Goal: Task Accomplishment & Management: Complete application form

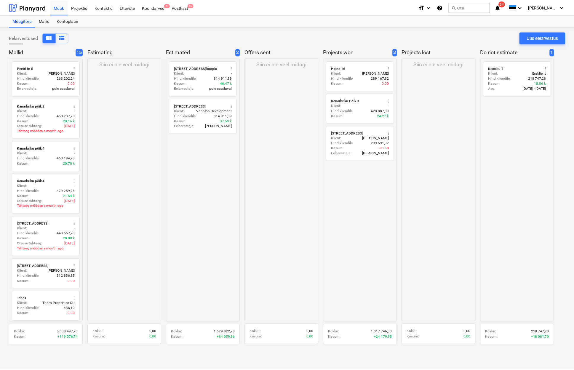
scroll to position [0, 0]
click at [84, 8] on div "Projektid" at bounding box center [79, 7] width 23 height 15
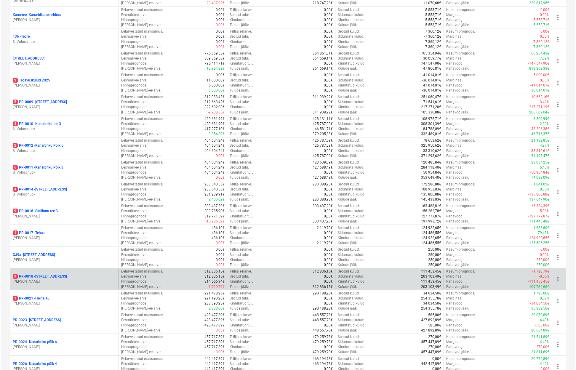
scroll to position [275, 0]
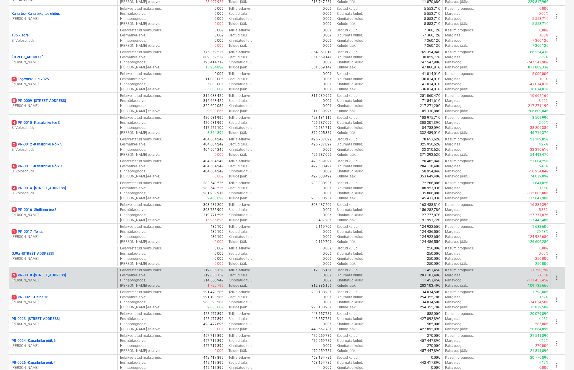
click at [48, 278] on p "S. Savin" at bounding box center [63, 280] width 103 height 5
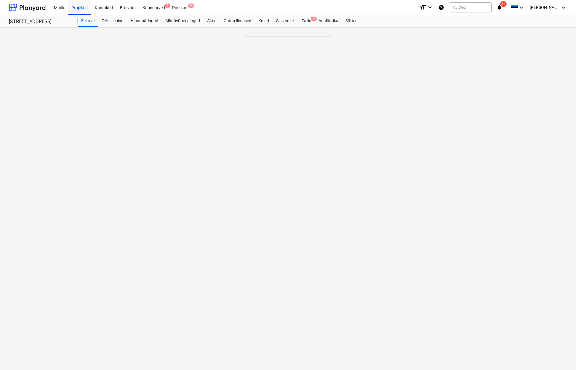
scroll to position [275, 0]
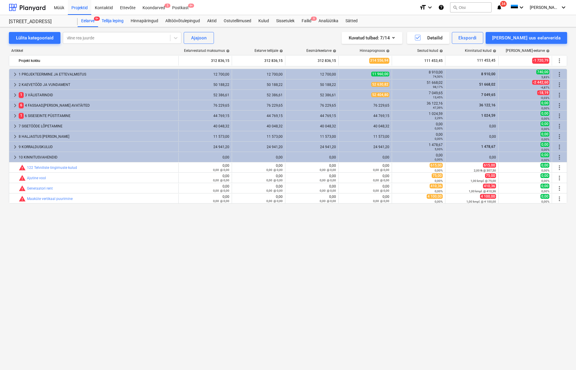
click at [121, 21] on div "Tellija leping" at bounding box center [112, 21] width 29 height 12
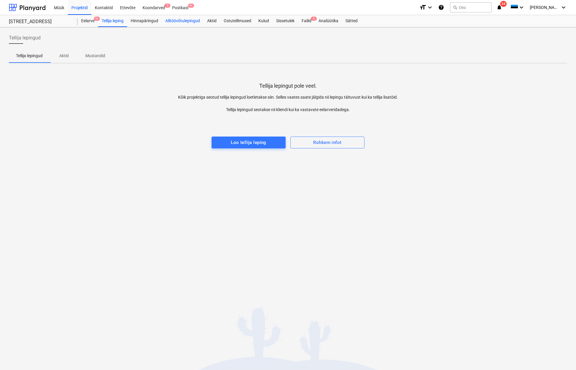
click at [163, 21] on div "Alltöövõtulepingud" at bounding box center [183, 21] width 42 height 12
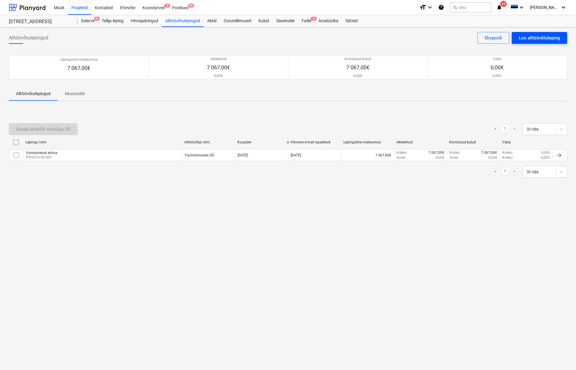
drag, startPoint x: 514, startPoint y: 30, endPoint x: 525, endPoint y: 37, distance: 13.0
click at [514, 30] on div "Alltöövõtulepingud Loo alltöövõtuleping Ekspordi Lepinguline maksumus 7 067,00€…" at bounding box center [288, 198] width 576 height 343
click at [525, 37] on div "Loo alltöövõtuleping" at bounding box center [539, 38] width 41 height 8
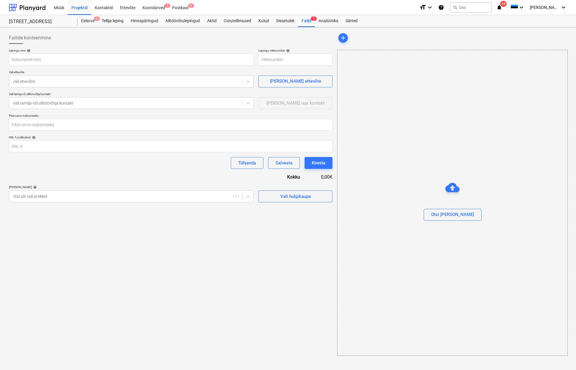
type input "PR-0018-SO-002"
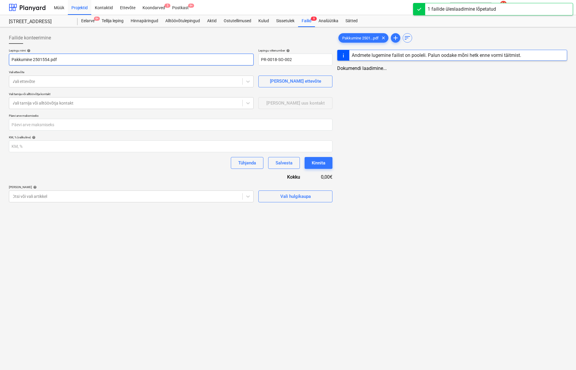
click at [78, 60] on input "Pakkumine 2501554.pdf" at bounding box center [131, 60] width 245 height 12
drag, startPoint x: 84, startPoint y: 59, endPoint x: -25, endPoint y: 53, distance: 109.2
click at [0, 53] on html "Müük Projektid Kontaktid Ettevõte Koondarved 5 Postkast 9+ format_size keyboard…" at bounding box center [287, 185] width 574 height 370
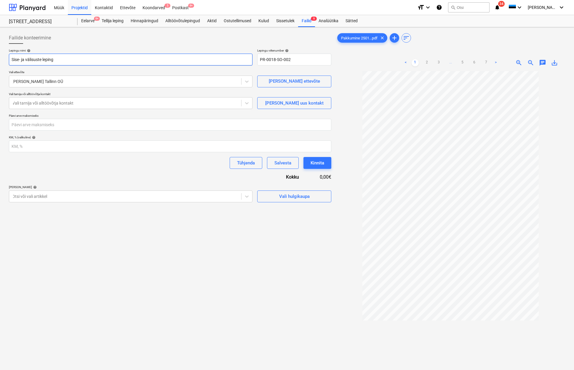
type input "Sise- ja välisuste leping"
click at [40, 103] on div "Vali tarnija või alltöövõtja kontakt" at bounding box center [125, 103] width 226 height 5
drag, startPoint x: 50, startPoint y: 97, endPoint x: 59, endPoint y: 103, distance: 10.4
click at [50, 97] on div "Vali tarnija või alltöövõtja kontakt" at bounding box center [131, 103] width 244 height 12
click at [273, 106] on span "[PERSON_NAME] uus kontakt" at bounding box center [294, 103] width 59 height 8
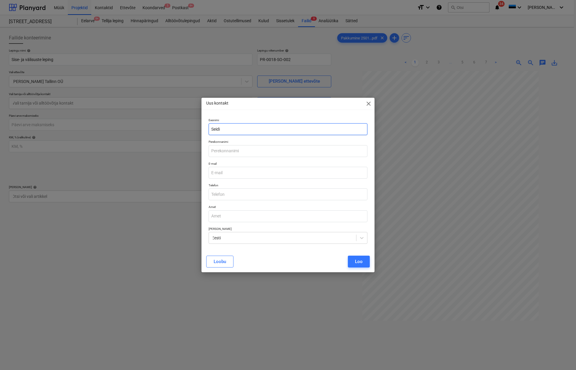
type input "Seidi"
type input "Soom"
click at [358, 262] on div "Loo" at bounding box center [359, 262] width 8 height 8
click at [280, 172] on input "email" at bounding box center [288, 173] width 159 height 12
paste input "[EMAIL_ADDRESS][PERSON_NAME][DOMAIN_NAME]"
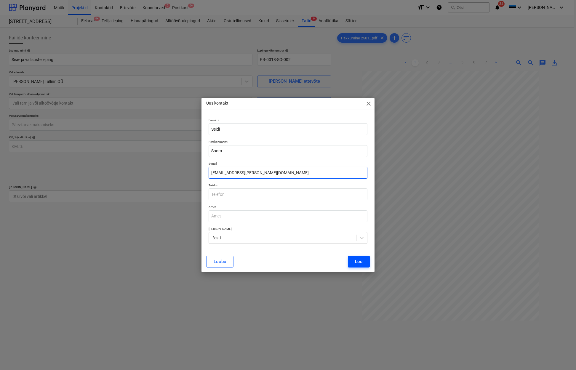
type input "[EMAIL_ADDRESS][PERSON_NAME][DOMAIN_NAME]"
click at [360, 262] on div "Loo" at bounding box center [359, 262] width 8 height 8
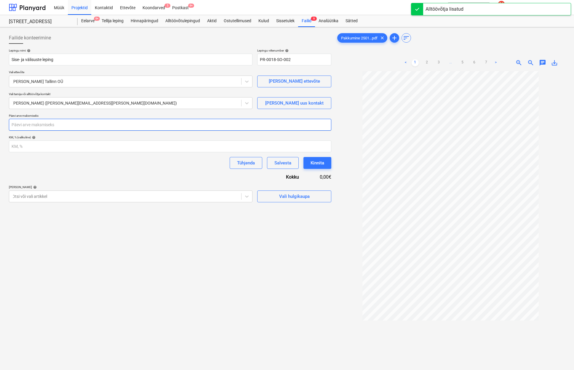
click at [81, 127] on input "number" at bounding box center [170, 125] width 322 height 12
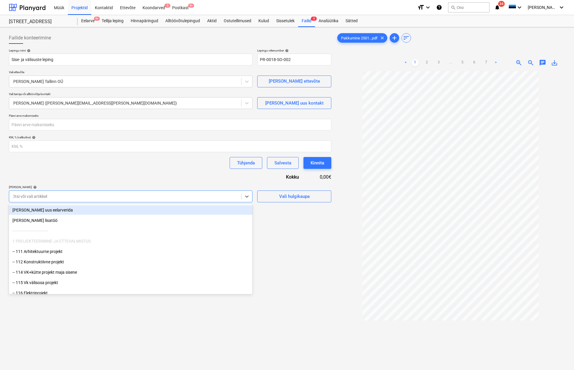
click at [146, 193] on div at bounding box center [125, 196] width 226 height 6
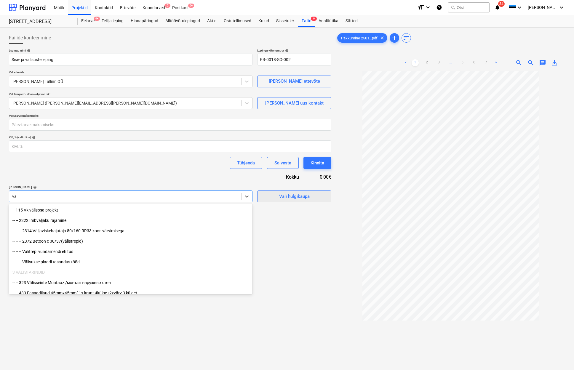
type input "v"
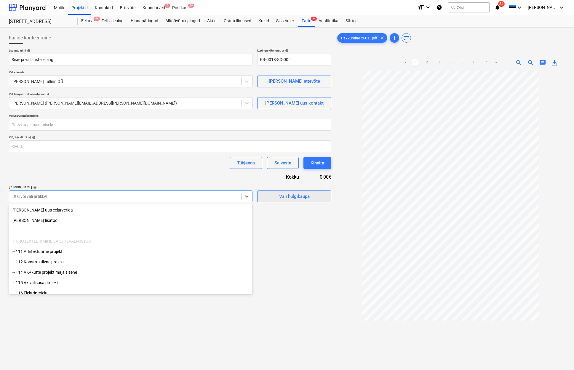
click at [280, 197] on div "Vali hulgikaupa" at bounding box center [294, 197] width 31 height 8
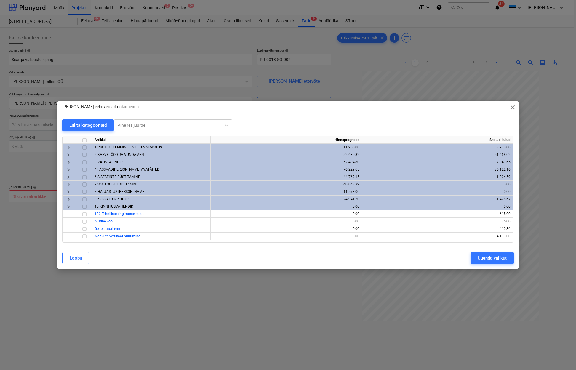
click at [69, 206] on span "keyboard_arrow_right" at bounding box center [68, 206] width 7 height 7
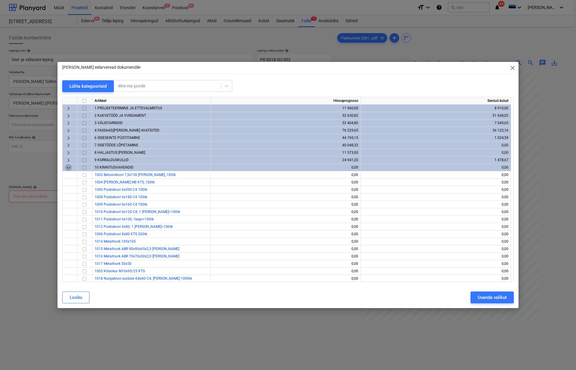
click at [67, 167] on span "keyboard_arrow_down" at bounding box center [68, 167] width 7 height 7
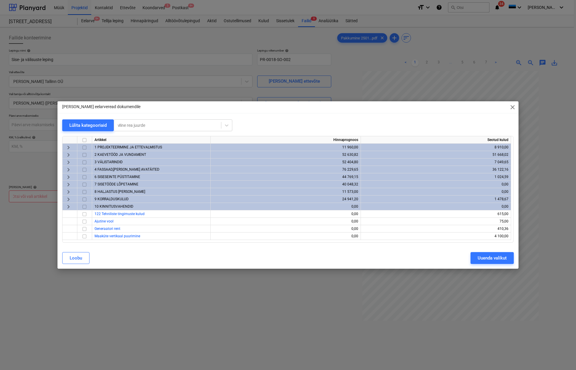
click at [67, 183] on span "keyboard_arrow_right" at bounding box center [68, 184] width 7 height 7
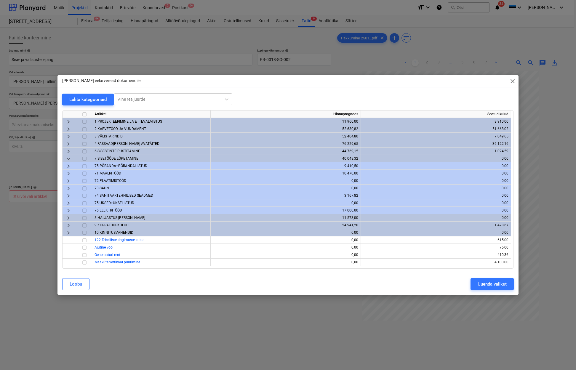
click at [70, 203] on span "keyboard_arrow_right" at bounding box center [68, 203] width 7 height 7
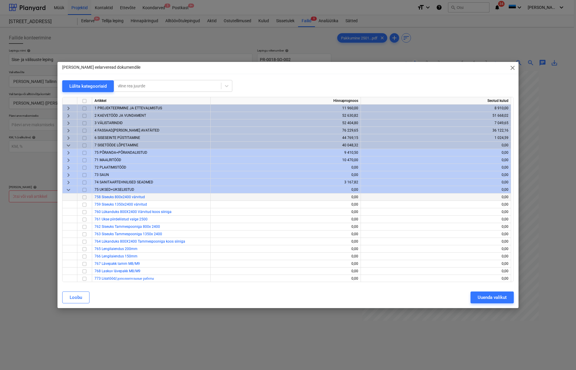
click at [85, 198] on input "checkbox" at bounding box center [84, 197] width 7 height 7
click at [84, 204] on input "checkbox" at bounding box center [84, 204] width 7 height 7
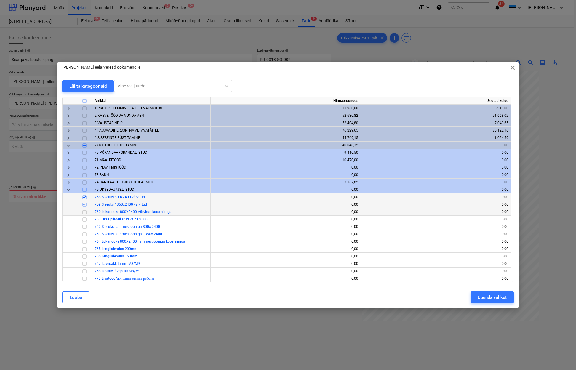
click at [84, 209] on input "checkbox" at bounding box center [84, 212] width 7 height 7
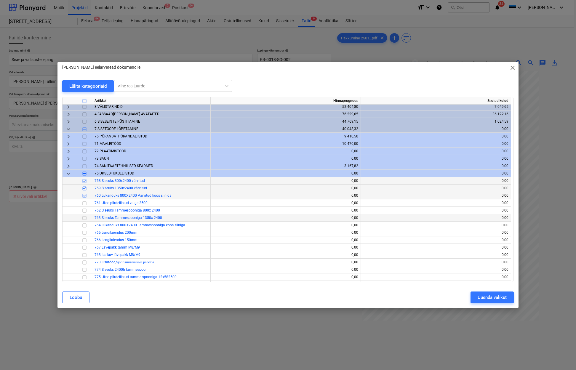
scroll to position [19, 0]
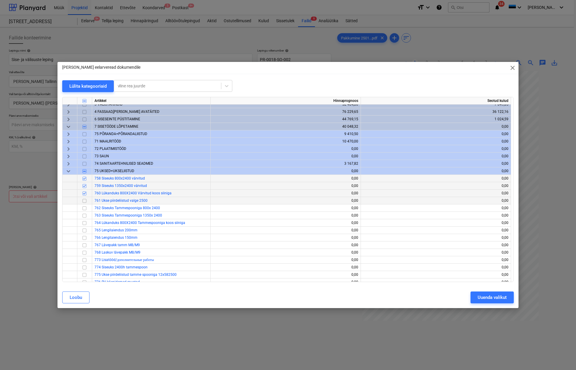
click at [84, 201] on input "checkbox" at bounding box center [84, 200] width 7 height 7
click at [84, 207] on input "checkbox" at bounding box center [84, 208] width 7 height 7
click at [84, 216] on input "checkbox" at bounding box center [84, 215] width 7 height 7
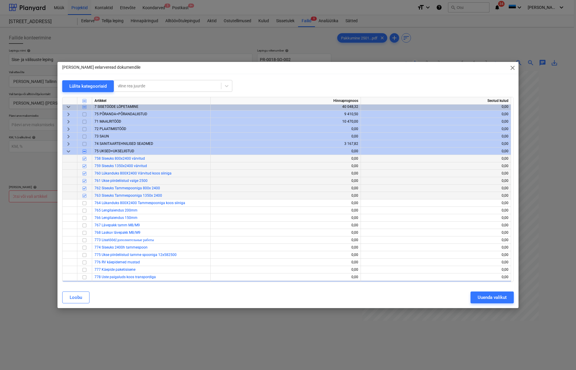
scroll to position [43, 0]
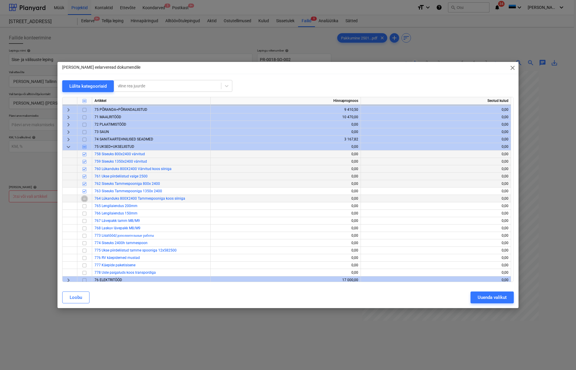
click at [87, 199] on input "checkbox" at bounding box center [84, 198] width 7 height 7
click at [86, 206] on input "checkbox" at bounding box center [84, 206] width 7 height 7
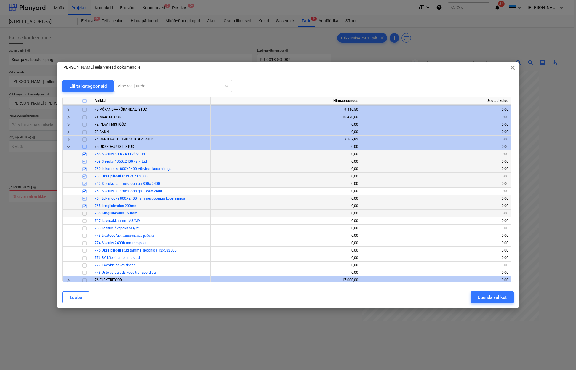
click at [84, 211] on input "checkbox" at bounding box center [84, 213] width 7 height 7
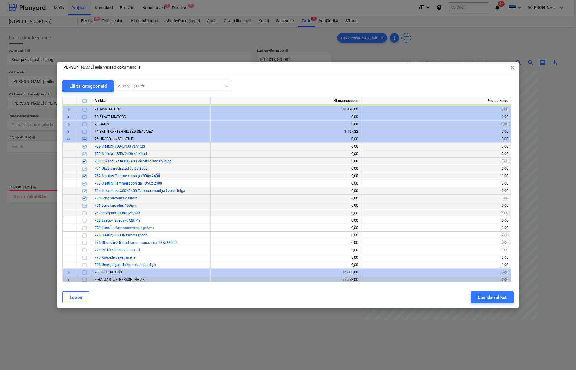
scroll to position [51, 0]
click at [87, 214] on input "checkbox" at bounding box center [84, 213] width 7 height 7
click at [85, 220] on input "checkbox" at bounding box center [84, 219] width 7 height 7
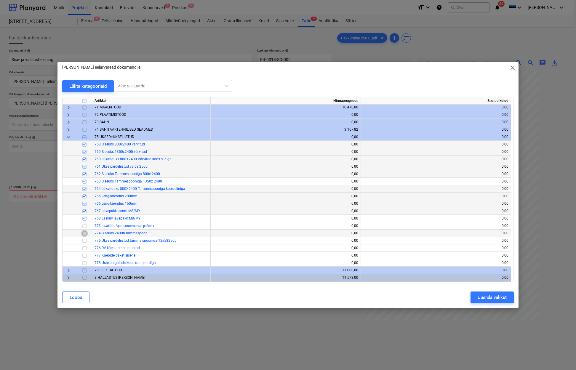
click at [84, 234] on input "checkbox" at bounding box center [84, 233] width 7 height 7
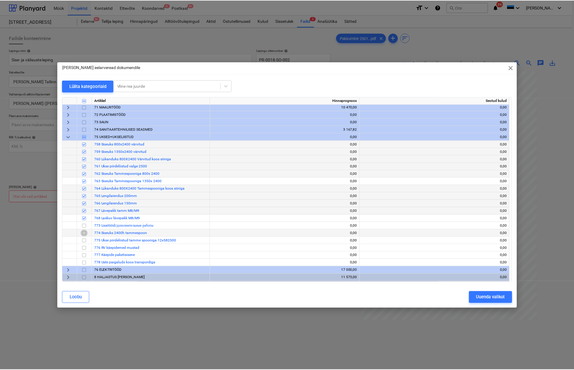
scroll to position [50, 0]
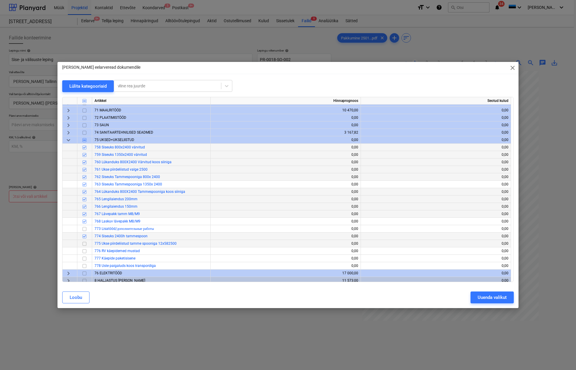
click at [84, 244] on input "checkbox" at bounding box center [84, 243] width 7 height 7
click at [86, 253] on input "checkbox" at bounding box center [84, 251] width 7 height 7
click at [87, 259] on input "checkbox" at bounding box center [84, 258] width 7 height 7
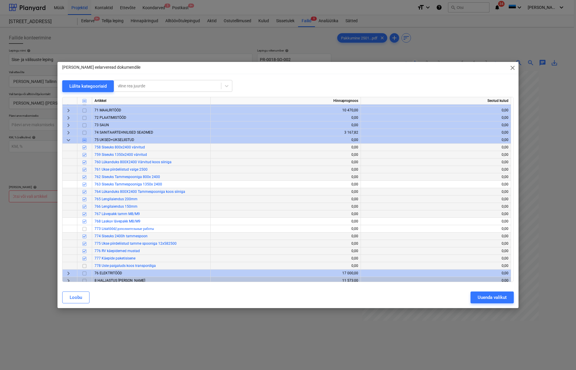
click at [86, 265] on input "checkbox" at bounding box center [84, 265] width 7 height 7
click at [480, 297] on div "Uuenda valikut" at bounding box center [492, 298] width 29 height 8
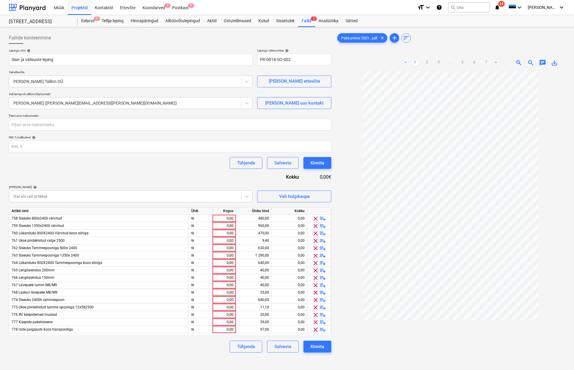
scroll to position [0, 0]
click at [426, 63] on link "2" at bounding box center [426, 62] width 7 height 7
click at [439, 63] on link "3" at bounding box center [438, 62] width 7 height 7
click at [450, 62] on link "4" at bounding box center [450, 62] width 7 height 7
drag, startPoint x: 458, startPoint y: 61, endPoint x: 462, endPoint y: 61, distance: 3.6
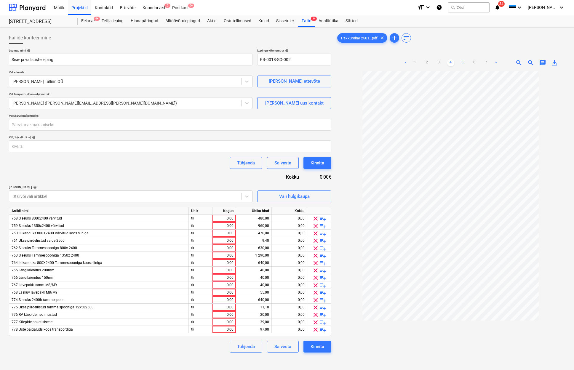
click at [458, 61] on ul "< 1 2 3 4 5 6 7 >" at bounding box center [450, 62] width 97 height 7
click at [462, 62] on link "5" at bounding box center [462, 62] width 7 height 7
click at [472, 61] on link "6" at bounding box center [474, 62] width 7 height 7
click at [486, 63] on link "7" at bounding box center [486, 62] width 7 height 7
click at [496, 62] on link ">" at bounding box center [495, 62] width 7 height 7
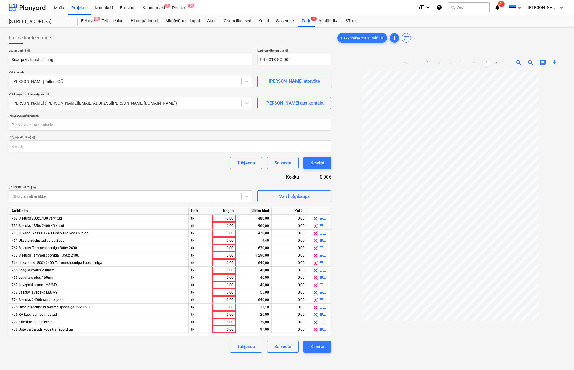
click at [416, 62] on link "1" at bounding box center [415, 62] width 7 height 7
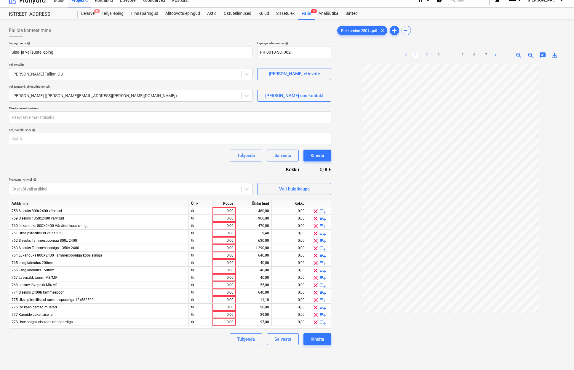
scroll to position [7, 0]
drag, startPoint x: 428, startPoint y: 58, endPoint x: 427, endPoint y: 55, distance: 3.4
click at [428, 57] on link "2" at bounding box center [426, 55] width 7 height 7
click at [438, 55] on link "3" at bounding box center [438, 55] width 7 height 7
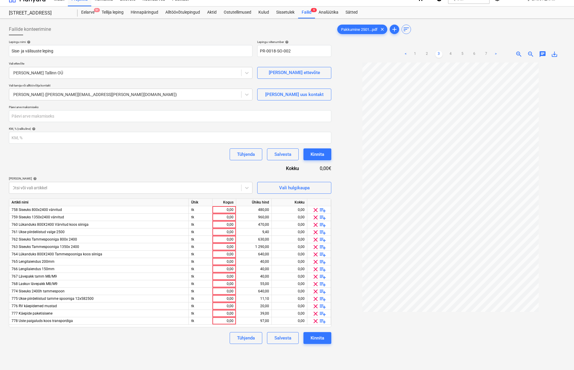
drag, startPoint x: 450, startPoint y: 54, endPoint x: 455, endPoint y: 54, distance: 5.0
click at [450, 54] on link "4" at bounding box center [450, 54] width 7 height 7
click at [462, 52] on link "5" at bounding box center [462, 53] width 7 height 7
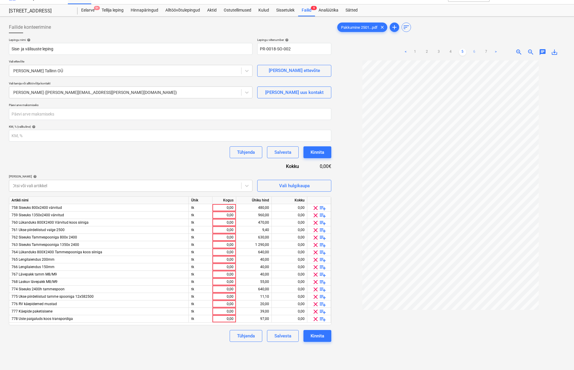
click at [477, 52] on link "6" at bounding box center [474, 52] width 7 height 7
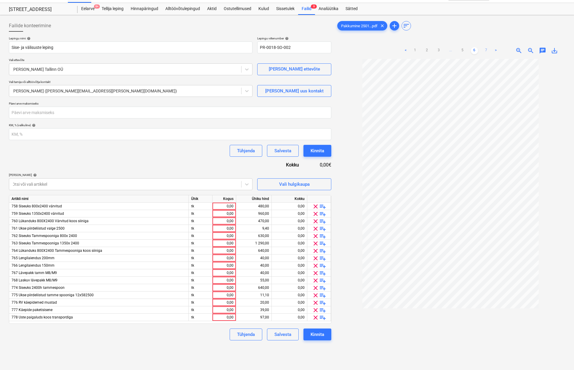
click at [486, 53] on link "7" at bounding box center [486, 50] width 7 height 7
click at [496, 52] on link ">" at bounding box center [495, 50] width 7 height 7
click at [296, 183] on div "Vali hulgikaupa" at bounding box center [294, 184] width 31 height 8
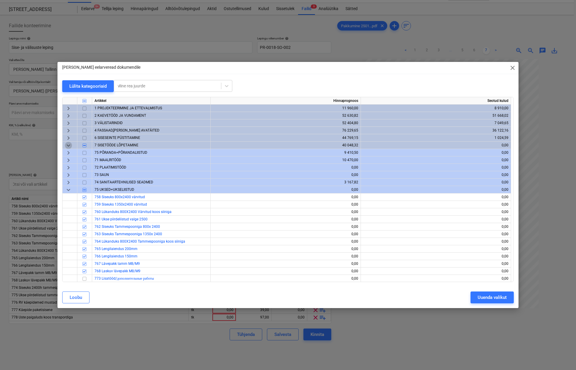
click at [68, 146] on span "keyboard_arrow_down" at bounding box center [68, 145] width 7 height 7
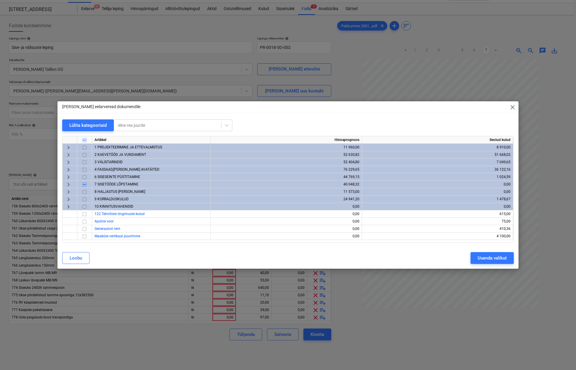
click at [68, 170] on span "keyboard_arrow_right" at bounding box center [68, 169] width 7 height 7
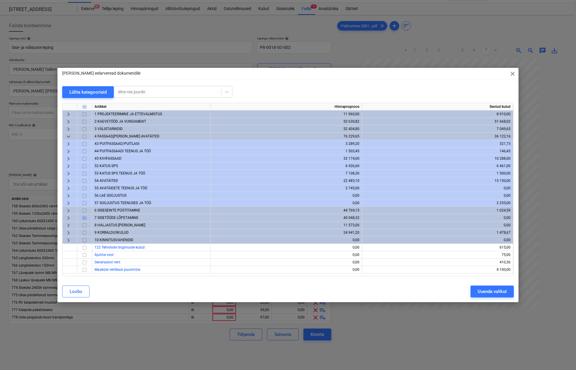
click at [69, 180] on span "keyboard_arrow_right" at bounding box center [68, 180] width 7 height 7
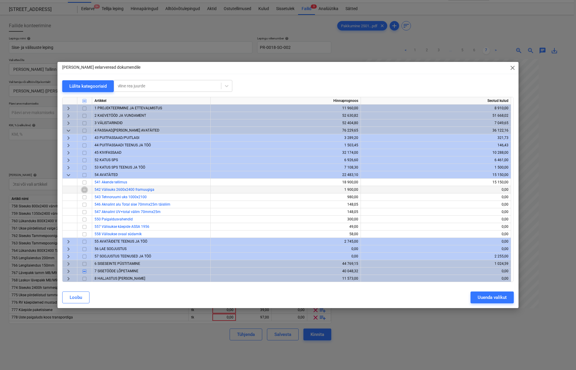
click at [87, 190] on input "checkbox" at bounding box center [84, 189] width 7 height 7
click at [85, 198] on input "checkbox" at bounding box center [84, 197] width 7 height 7
click at [84, 226] on input "checkbox" at bounding box center [84, 226] width 7 height 7
click at [83, 234] on input "checkbox" at bounding box center [84, 234] width 7 height 7
click at [67, 242] on span "keyboard_arrow_right" at bounding box center [68, 241] width 7 height 7
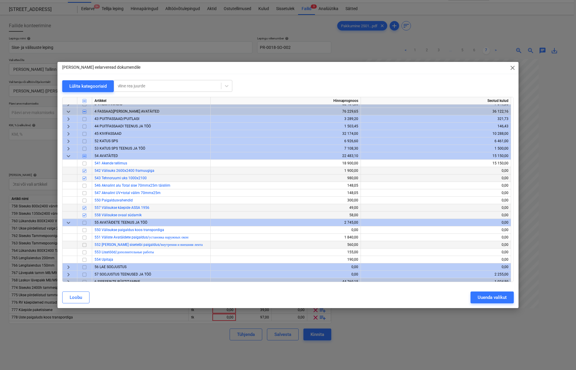
scroll to position [26, 0]
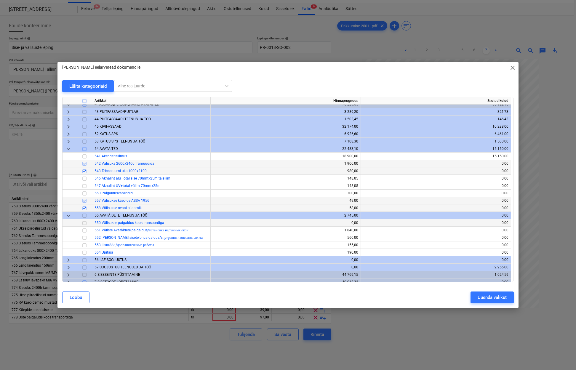
click at [83, 223] on input "checkbox" at bounding box center [84, 223] width 7 height 7
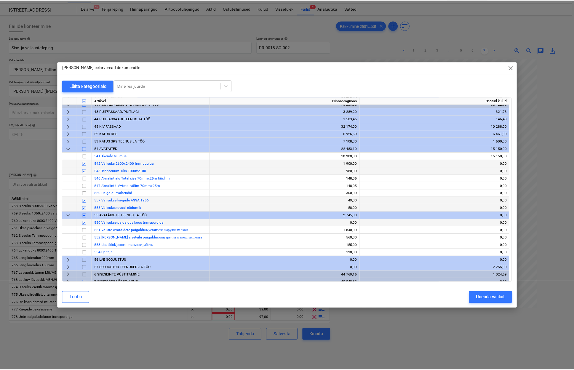
scroll to position [28, 0]
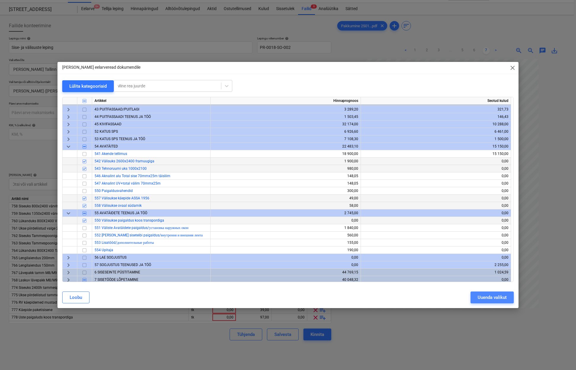
click at [486, 296] on div "Uuenda valikut" at bounding box center [492, 298] width 29 height 8
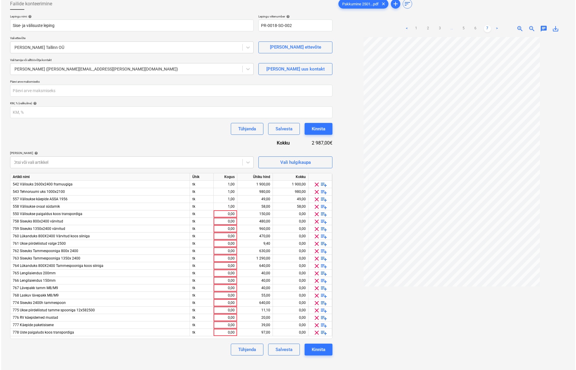
scroll to position [33, 0]
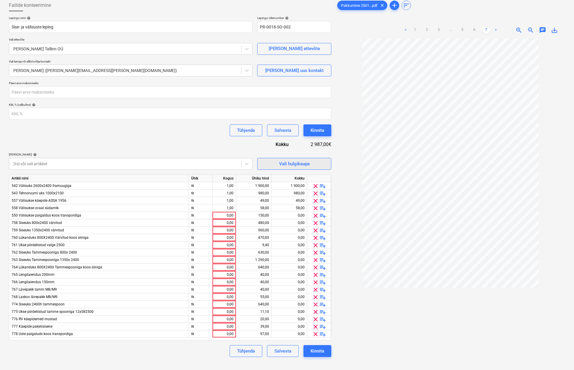
click at [310, 167] on button "Vali hulgikaupa" at bounding box center [294, 164] width 74 height 12
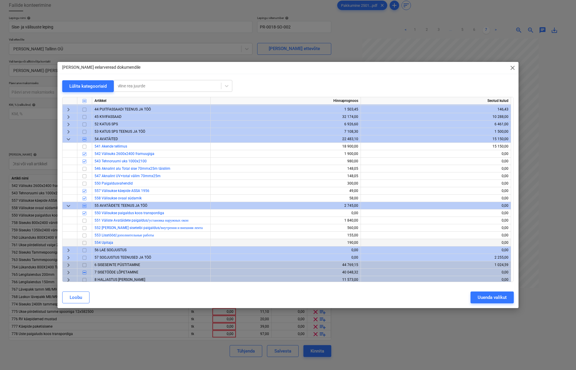
scroll to position [29, 0]
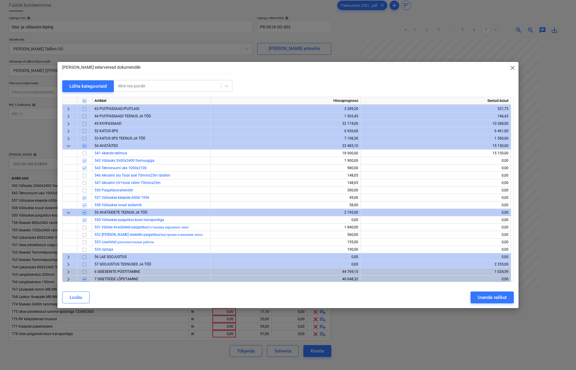
click at [71, 146] on span "keyboard_arrow_down" at bounding box center [68, 146] width 7 height 7
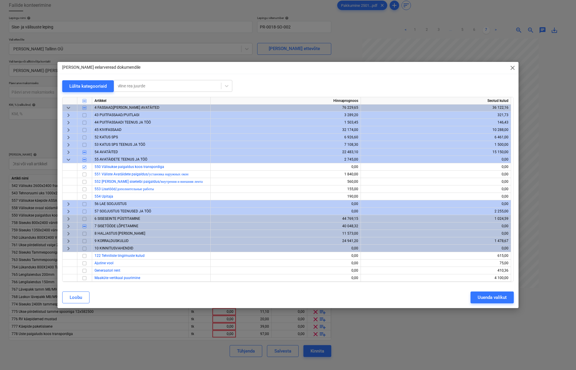
click at [68, 224] on span "keyboard_arrow_right" at bounding box center [68, 226] width 7 height 7
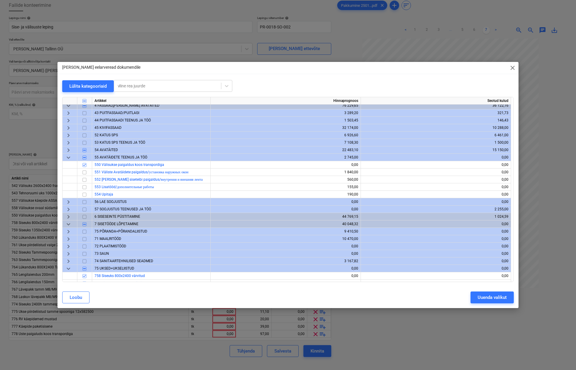
click at [69, 231] on span "keyboard_arrow_right" at bounding box center [68, 231] width 7 height 7
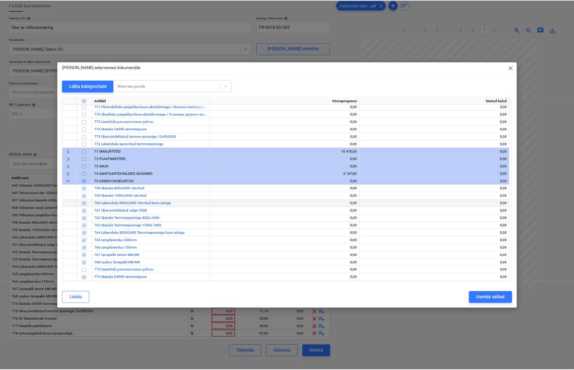
scroll to position [281, 0]
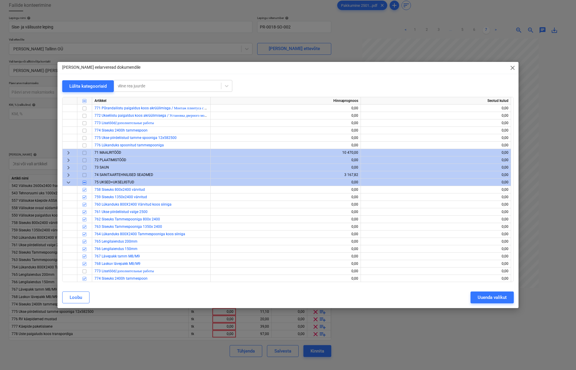
click at [481, 299] on div "Uuenda valikut" at bounding box center [492, 298] width 29 height 8
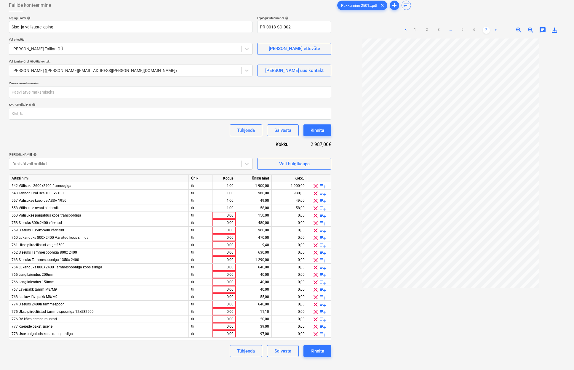
click at [420, 315] on div at bounding box center [450, 215] width 229 height 353
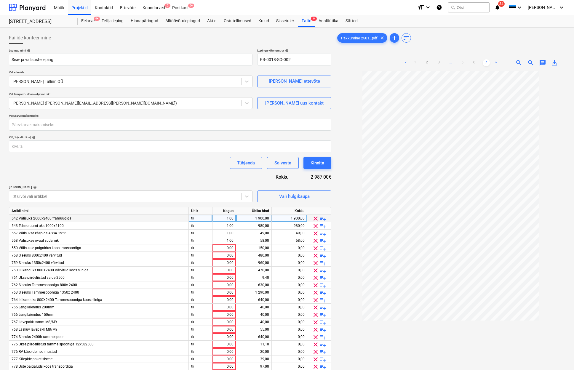
scroll to position [0, 0]
click at [475, 62] on link "6" at bounding box center [474, 62] width 7 height 7
click at [461, 62] on link "5" at bounding box center [462, 62] width 7 height 7
click at [415, 62] on link "1" at bounding box center [415, 62] width 7 height 7
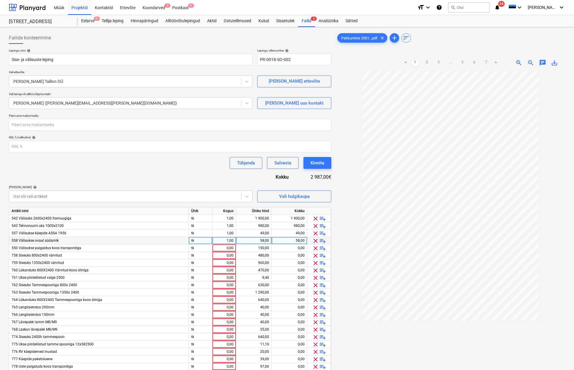
click at [53, 242] on div "558 Välisukse ovaal südamik" at bounding box center [99, 240] width 180 height 7
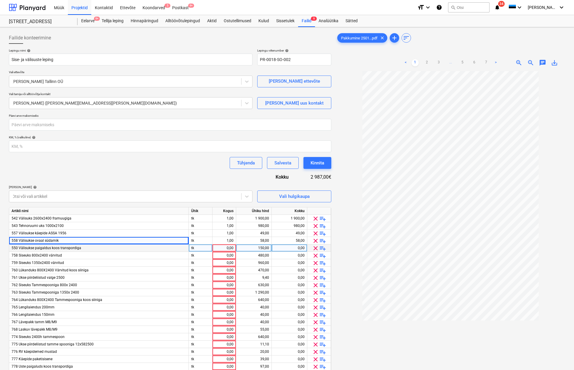
click at [55, 249] on span "550 Välisukse paigaldus koos transpordiga" at bounding box center [47, 248] width 70 height 4
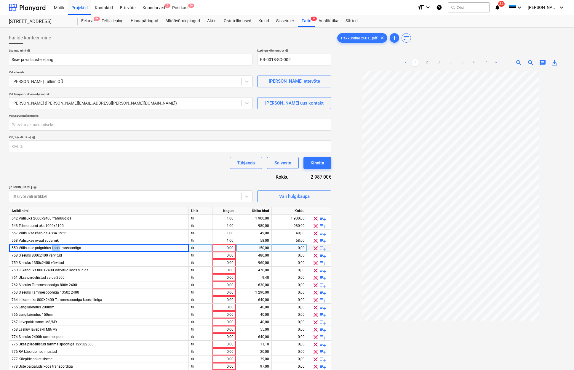
click at [55, 249] on span "550 Välisukse paigaldus koos transpordiga" at bounding box center [47, 248] width 70 height 4
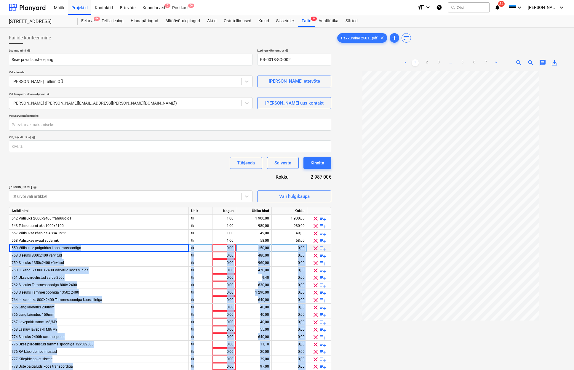
click at [55, 249] on span "550 Välisukse paigaldus koos transpordiga" at bounding box center [47, 248] width 70 height 4
click at [60, 247] on span "550 Välisukse paigaldus koos transpordiga" at bounding box center [47, 248] width 70 height 4
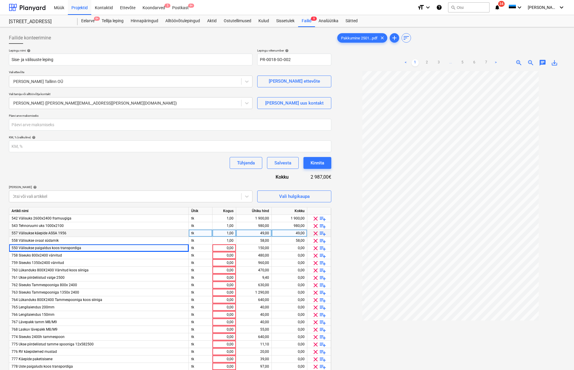
click at [86, 231] on div "557 Välisukse käepide ASSA 1956" at bounding box center [99, 233] width 180 height 7
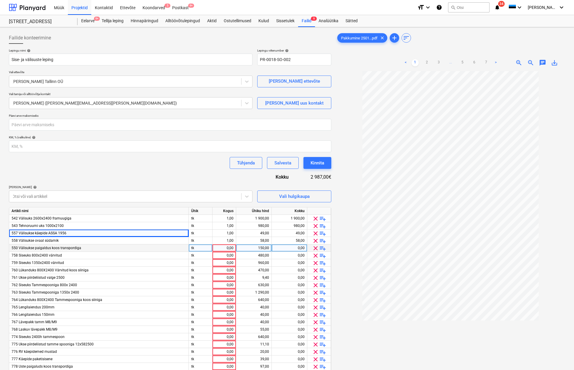
click at [222, 247] on div "0,00" at bounding box center [224, 247] width 19 height 7
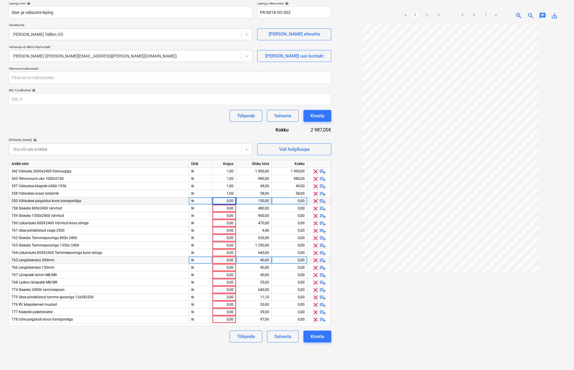
scroll to position [51, 0]
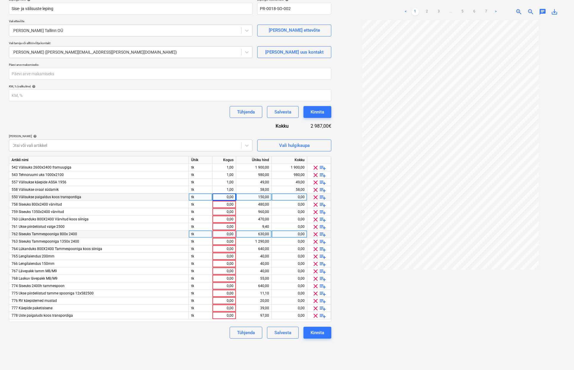
click at [225, 234] on div "0,00" at bounding box center [224, 234] width 19 height 7
type input "360,42"
click at [139, 240] on div "763 Siseuks Tammespooniga 1350x 2400" at bounding box center [99, 241] width 180 height 7
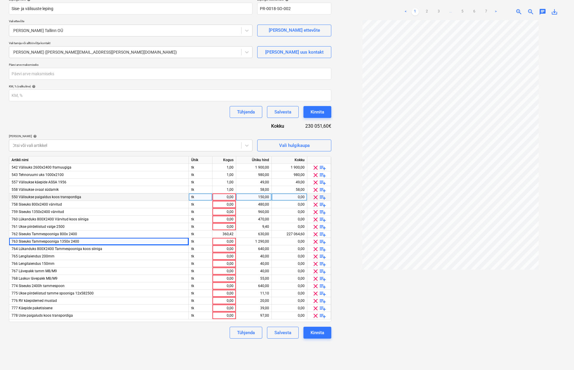
click at [104, 199] on div "550 Välisukse paigaldus koos transpordiga" at bounding box center [99, 196] width 180 height 7
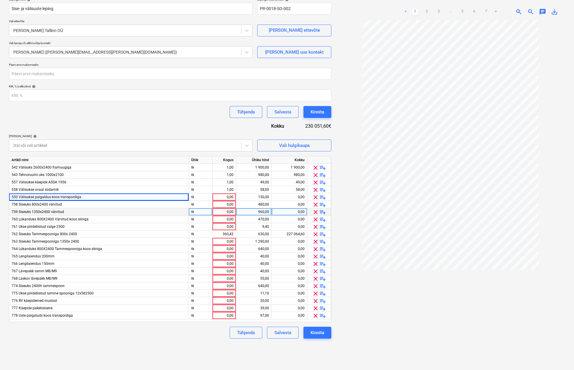
click at [71, 210] on div "759 Siseuks 1350x2400 värvitud" at bounding box center [99, 211] width 180 height 7
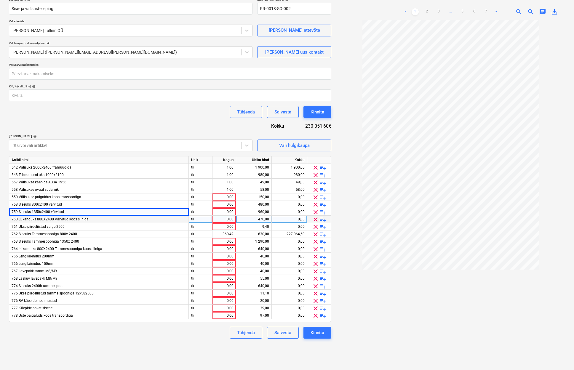
click at [72, 221] on div "760 Lükanduks 800X2400 Värvitud koos siiniga" at bounding box center [99, 219] width 180 height 7
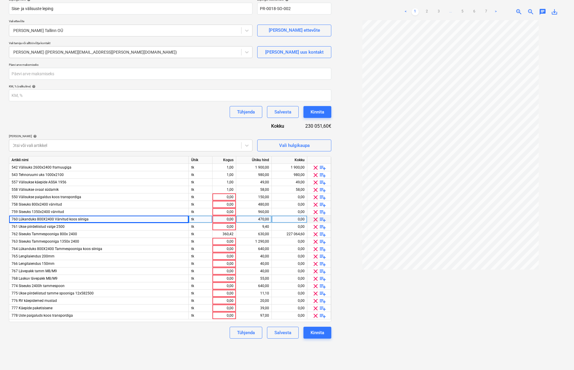
click at [225, 219] on div "0,00" at bounding box center [224, 219] width 19 height 7
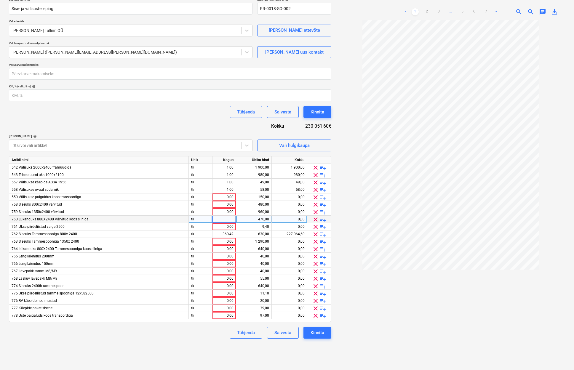
type input "8"
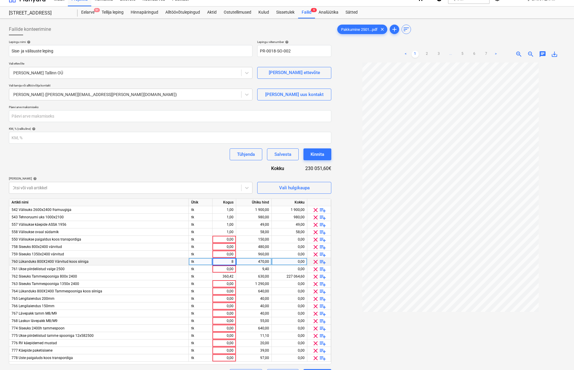
scroll to position [0, 0]
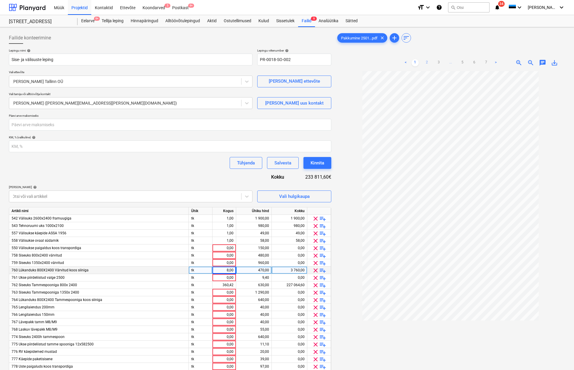
click at [426, 62] on link "2" at bounding box center [426, 62] width 7 height 7
click at [438, 61] on link "3" at bounding box center [438, 62] width 7 height 7
click at [427, 63] on link "2" at bounding box center [426, 62] width 7 height 7
click at [437, 63] on link "3" at bounding box center [438, 62] width 7 height 7
click at [428, 60] on link "2" at bounding box center [426, 62] width 7 height 7
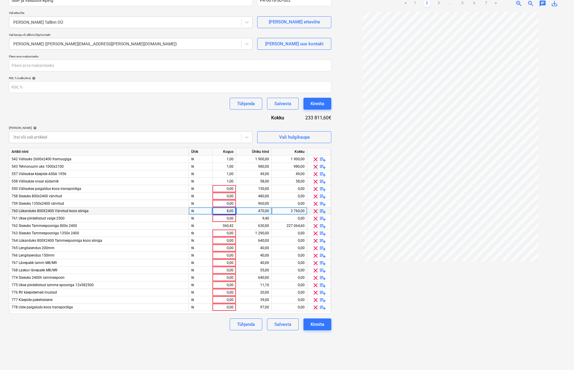
scroll to position [0, 0]
click at [265, 211] on div "470,00" at bounding box center [253, 210] width 31 height 7
type input "553,73"
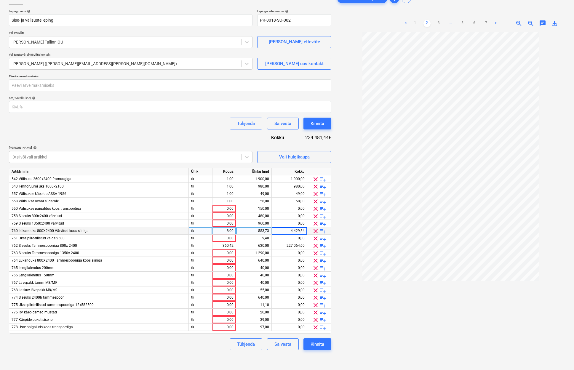
scroll to position [29, 0]
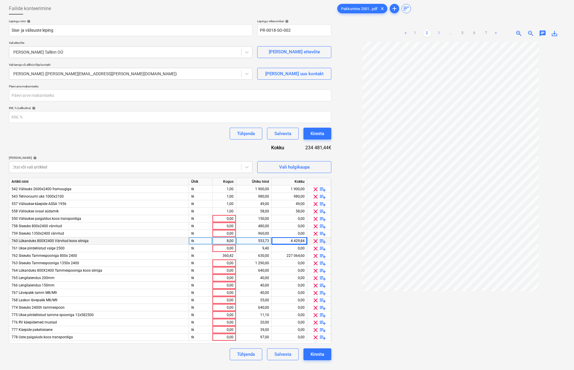
click at [437, 31] on link "3" at bounding box center [438, 33] width 7 height 7
click at [451, 33] on link "4" at bounding box center [450, 33] width 7 height 7
click at [462, 32] on link "5" at bounding box center [462, 33] width 7 height 7
click at [473, 32] on link "6" at bounding box center [474, 33] width 7 height 7
click at [486, 31] on link "7" at bounding box center [486, 33] width 7 height 7
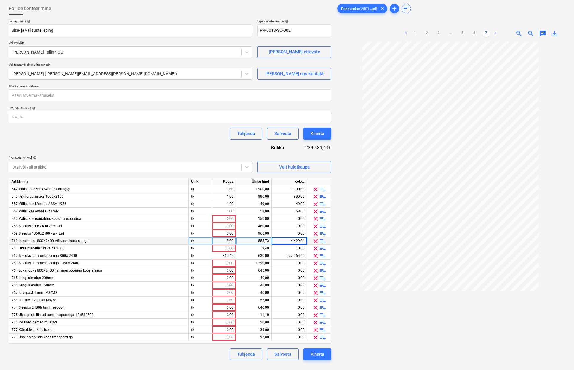
click at [494, 32] on link ">" at bounding box center [495, 33] width 7 height 7
click at [474, 33] on link "6" at bounding box center [474, 33] width 7 height 7
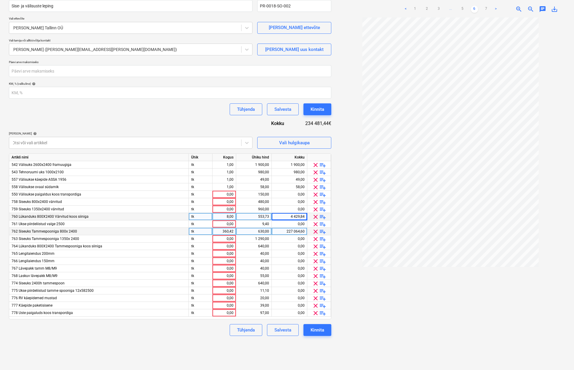
scroll to position [54, 0]
click at [228, 231] on div "360,42" at bounding box center [224, 231] width 19 height 7
type input "8"
type input "553,73"
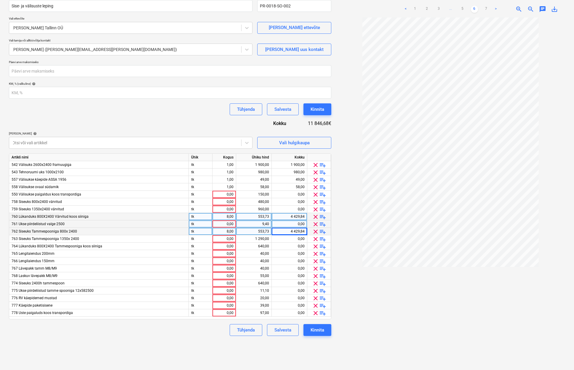
scroll to position [0, 0]
click at [316, 215] on span "clear" at bounding box center [315, 216] width 7 height 7
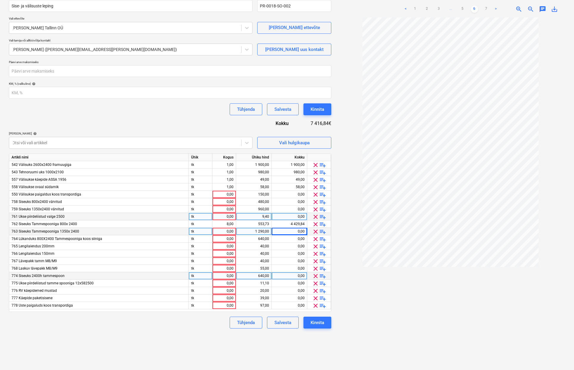
click at [314, 276] on span "clear" at bounding box center [315, 276] width 7 height 7
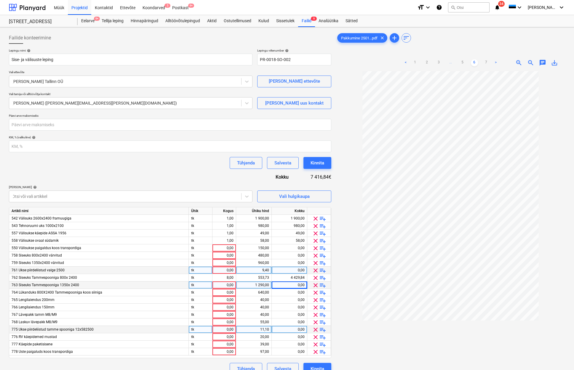
scroll to position [0, 0]
click at [485, 61] on link "7" at bounding box center [486, 62] width 7 height 7
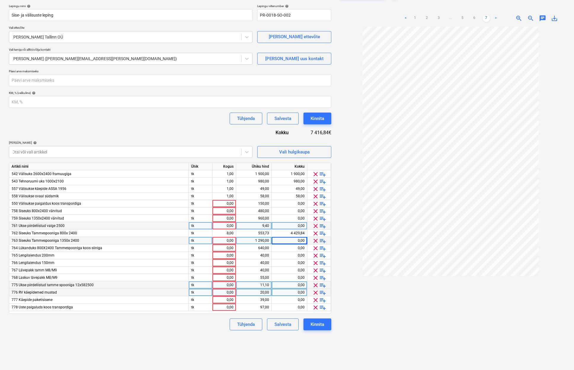
scroll to position [47, 0]
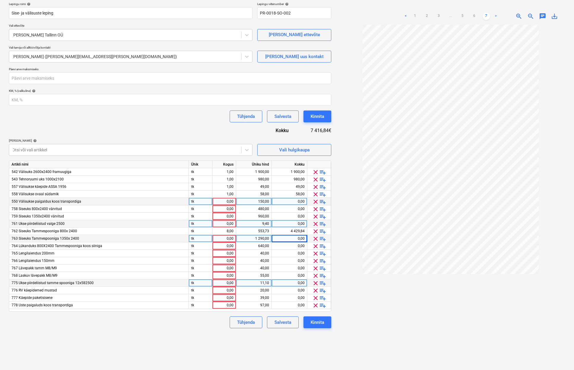
click at [232, 200] on div "0,00" at bounding box center [224, 201] width 19 height 7
click at [225, 201] on input at bounding box center [223, 201] width 23 height 7
type input "1"
type input "410,13"
click at [475, 16] on link "6" at bounding box center [474, 16] width 7 height 7
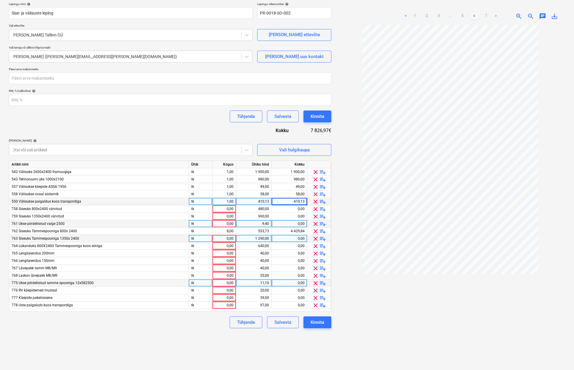
click at [486, 15] on link "7" at bounding box center [486, 16] width 7 height 7
click at [475, 14] on link "6" at bounding box center [474, 16] width 7 height 7
click at [225, 305] on div "0,00" at bounding box center [224, 305] width 19 height 7
type input "8"
type input "137,86"
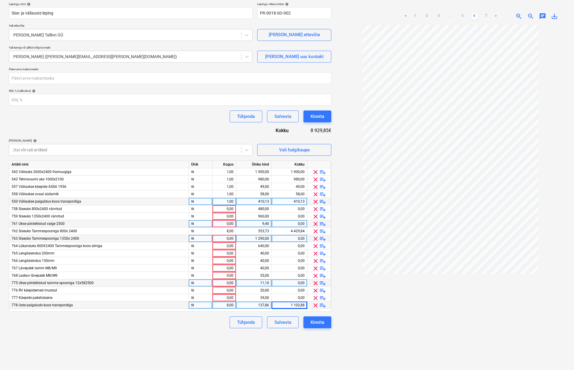
click at [461, 16] on link "5" at bounding box center [462, 16] width 7 height 7
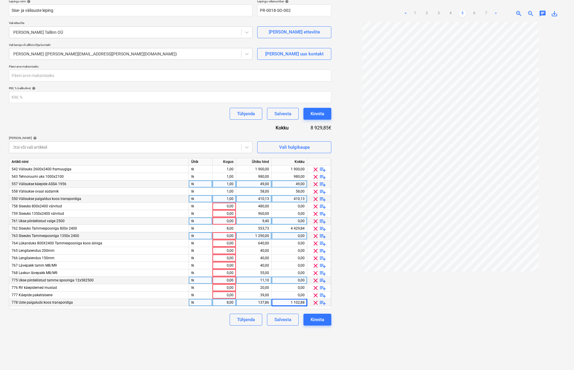
click at [221, 185] on div "1,00" at bounding box center [224, 183] width 19 height 7
type input "385,20"
click at [450, 14] on link "4" at bounding box center [450, 13] width 7 height 7
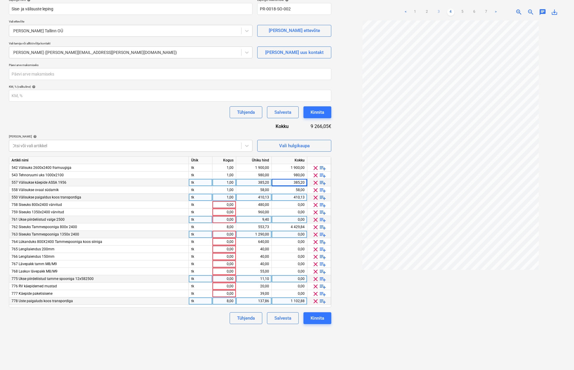
click at [440, 11] on link "3" at bounding box center [438, 12] width 7 height 7
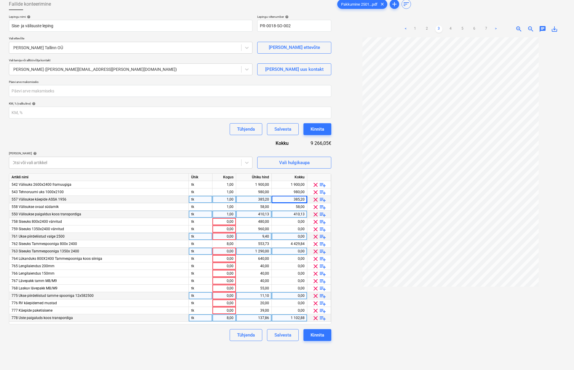
scroll to position [32, 0]
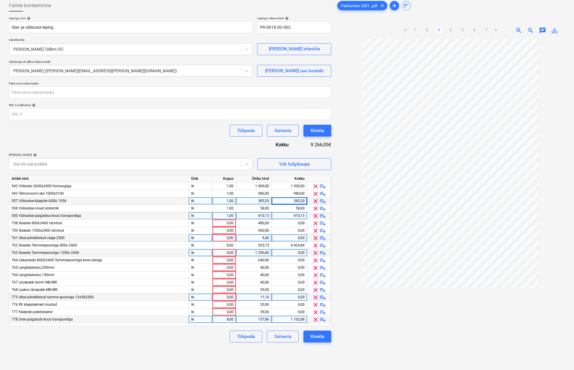
click at [451, 27] on link "4" at bounding box center [450, 30] width 7 height 7
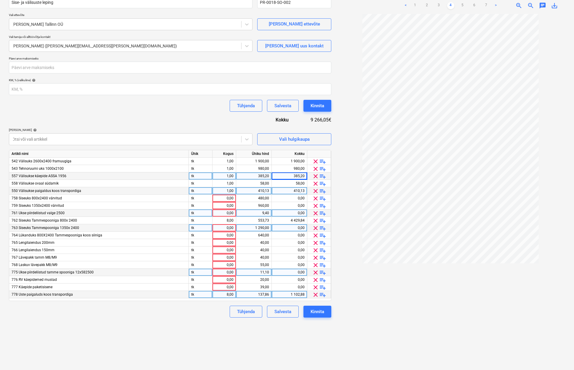
scroll to position [58, 0]
click at [460, 3] on link "5" at bounding box center [462, 4] width 7 height 7
click at [451, 4] on link "4" at bounding box center [450, 4] width 7 height 7
click at [437, 5] on link "3" at bounding box center [438, 4] width 7 height 7
click at [449, 4] on link "4" at bounding box center [450, 4] width 7 height 7
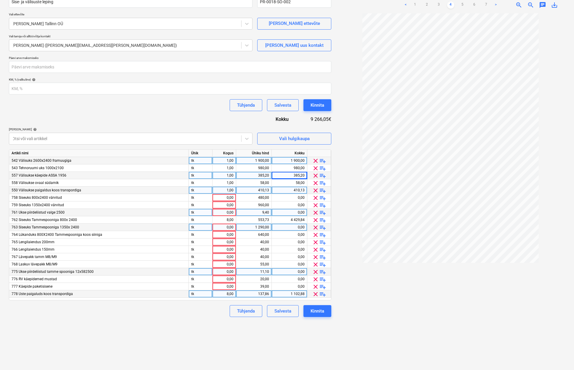
click at [253, 161] on div "1 900,00" at bounding box center [253, 160] width 31 height 7
type input "2906,35"
click at [475, 4] on link "6" at bounding box center [474, 4] width 7 height 7
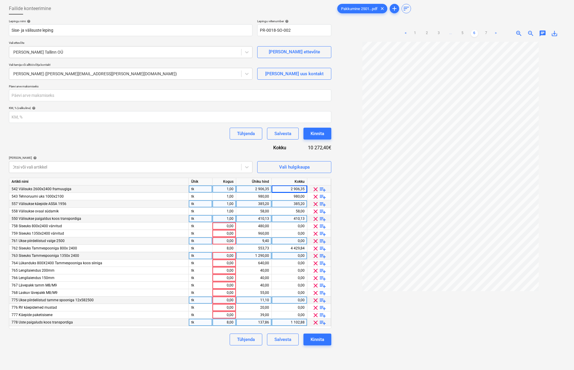
scroll to position [25, 0]
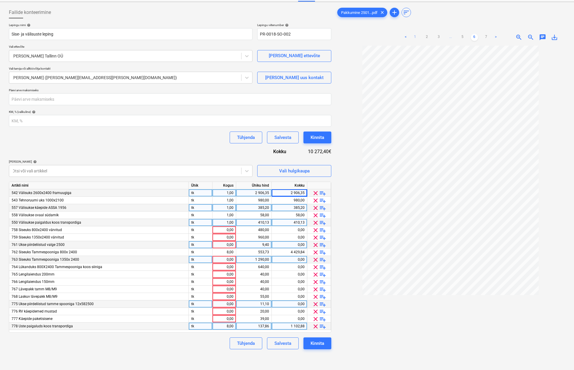
click at [415, 36] on link "1" at bounding box center [415, 37] width 7 height 7
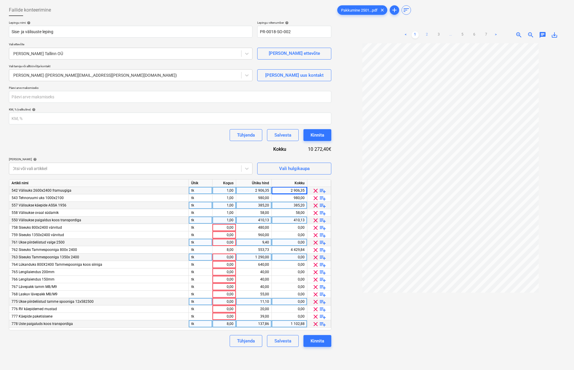
click at [430, 35] on link "2" at bounding box center [426, 34] width 7 height 7
click at [519, 34] on span "zoom_in" at bounding box center [518, 34] width 7 height 7
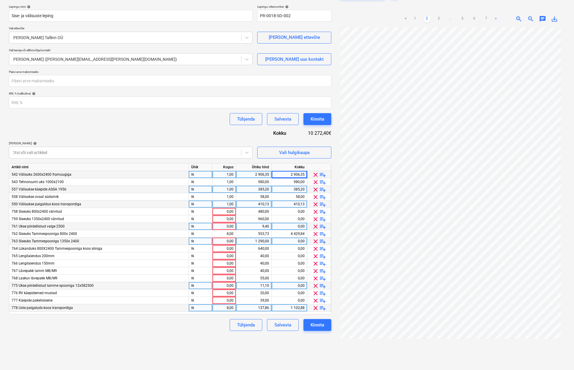
scroll to position [46, 0]
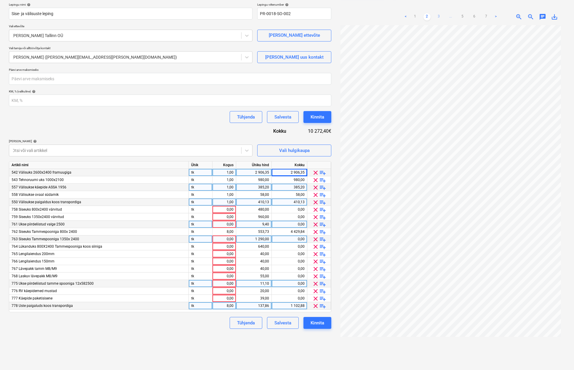
click at [439, 16] on link "3" at bounding box center [438, 16] width 7 height 7
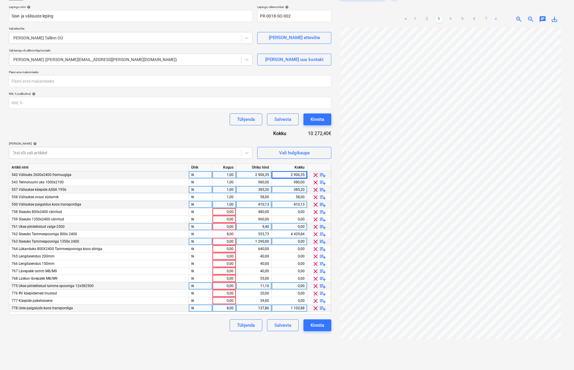
click at [448, 17] on link "4" at bounding box center [450, 19] width 7 height 7
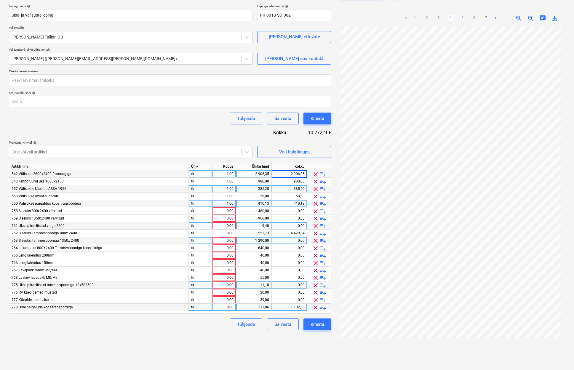
scroll to position [44, 0]
click at [462, 16] on link "5" at bounding box center [462, 18] width 7 height 7
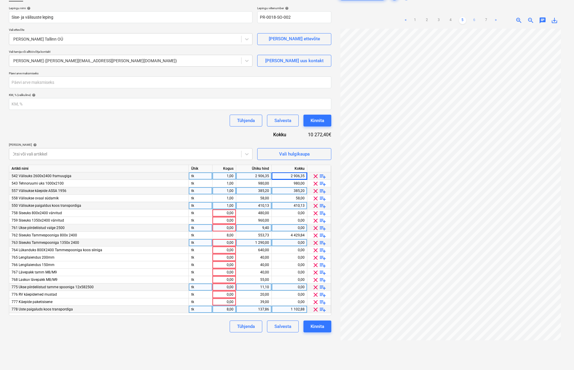
click at [475, 20] on link "6" at bounding box center [474, 20] width 7 height 7
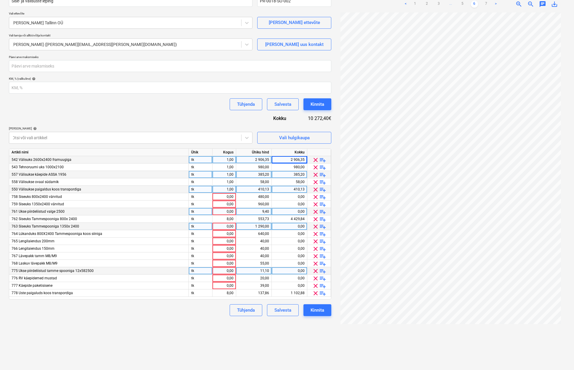
scroll to position [59, 0]
click at [486, 5] on link "7" at bounding box center [486, 4] width 7 height 7
click at [474, 3] on link "6" at bounding box center [474, 4] width 7 height 7
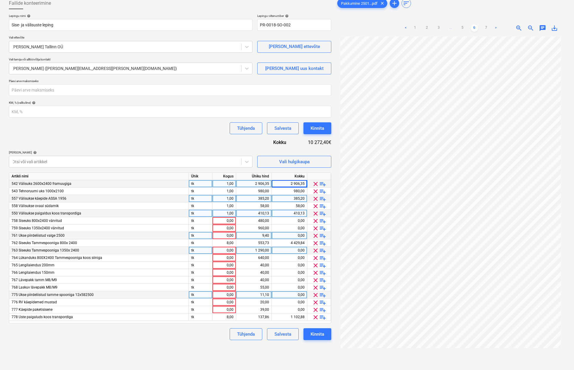
scroll to position [32, 0]
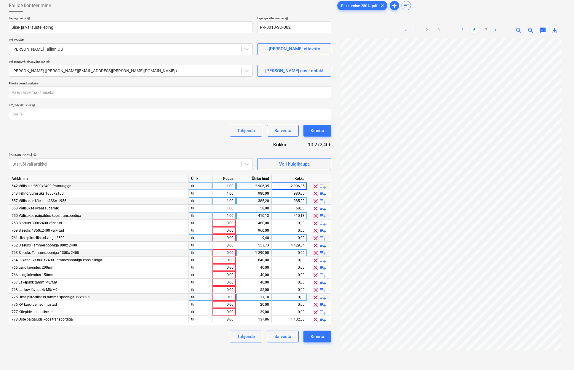
click at [462, 28] on link "5" at bounding box center [462, 30] width 7 height 7
click at [473, 29] on link "6" at bounding box center [474, 30] width 7 height 7
click at [261, 199] on div "385,20" at bounding box center [253, 200] width 31 height 7
type input "480,37"
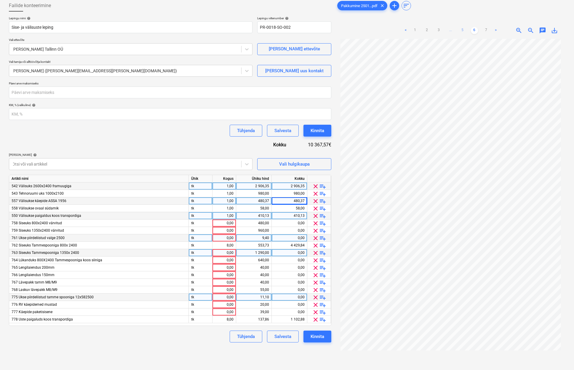
click at [461, 28] on link "5" at bounding box center [462, 30] width 7 height 7
click at [450, 29] on link "4" at bounding box center [450, 30] width 7 height 7
click at [463, 29] on link "5" at bounding box center [462, 30] width 7 height 7
click at [452, 30] on link "4" at bounding box center [450, 30] width 7 height 7
click at [438, 31] on link "3" at bounding box center [438, 30] width 7 height 7
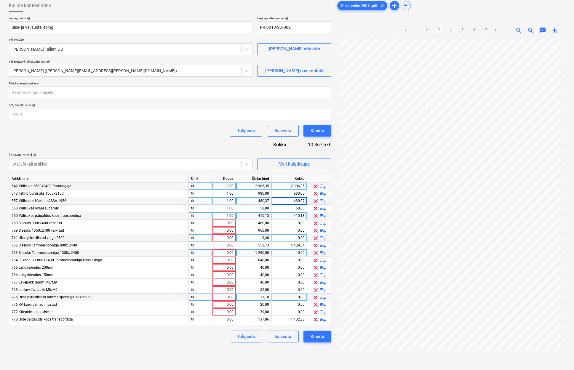
click at [450, 31] on link "4" at bounding box center [450, 30] width 7 height 7
click at [441, 30] on link "3" at bounding box center [438, 30] width 7 height 7
click at [428, 31] on link "2" at bounding box center [426, 30] width 7 height 7
click at [418, 30] on link "1" at bounding box center [415, 30] width 7 height 7
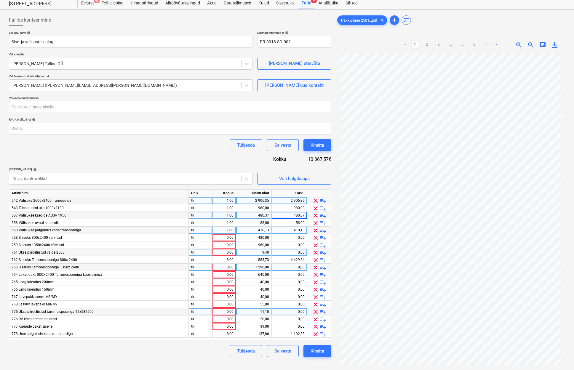
scroll to position [17, 0]
click at [428, 45] on link "2" at bounding box center [426, 45] width 7 height 7
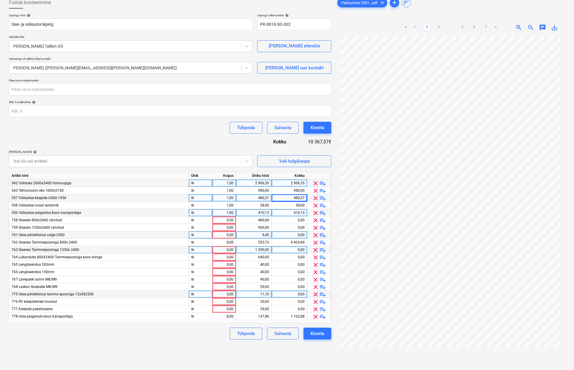
scroll to position [38, 0]
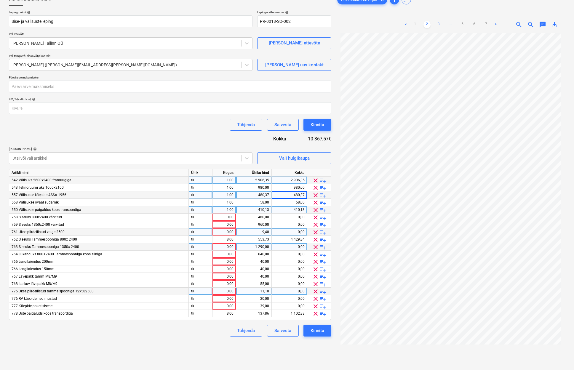
click at [439, 24] on link "3" at bounding box center [438, 24] width 7 height 7
click at [262, 240] on div "553,73" at bounding box center [253, 239] width 31 height 7
type input "1213,48"
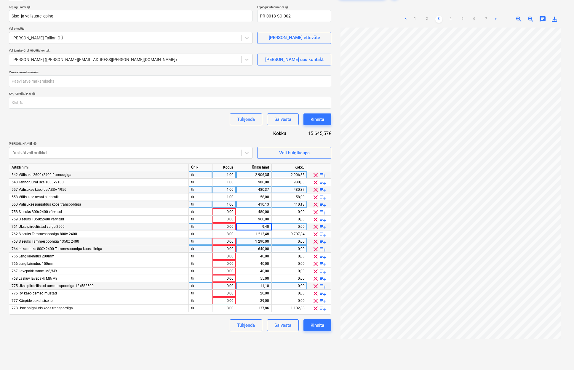
scroll to position [44, 0]
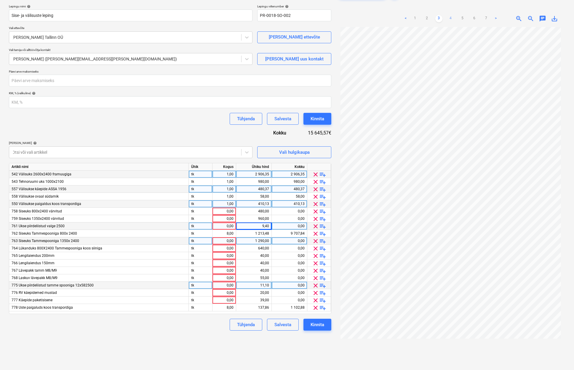
click at [450, 18] on link "4" at bounding box center [450, 18] width 7 height 7
click at [441, 18] on link "3" at bounding box center [438, 18] width 7 height 7
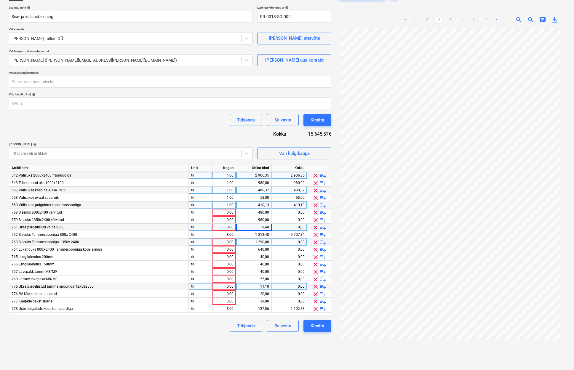
scroll to position [40, 1]
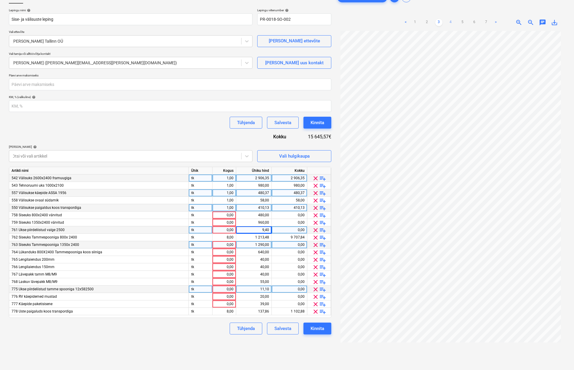
click at [450, 23] on link "4" at bounding box center [450, 22] width 7 height 7
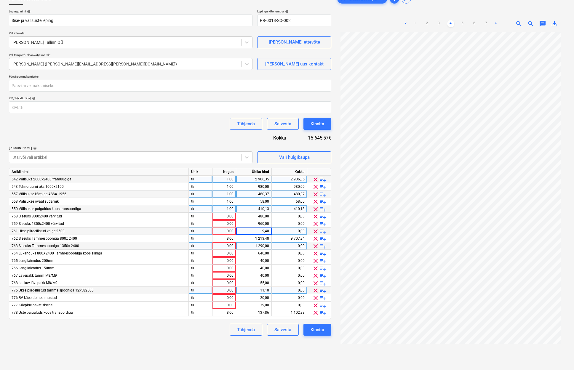
scroll to position [39, 0]
click at [463, 23] on link "5" at bounding box center [462, 23] width 7 height 7
click at [452, 23] on link "4" at bounding box center [450, 23] width 7 height 7
click at [460, 23] on link "5" at bounding box center [462, 23] width 7 height 7
click at [450, 23] on link "4" at bounding box center [450, 23] width 7 height 7
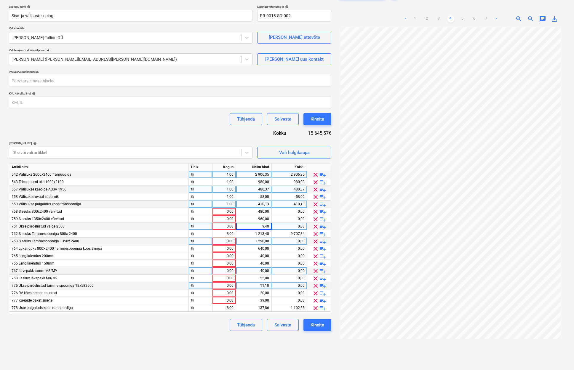
scroll to position [51, 0]
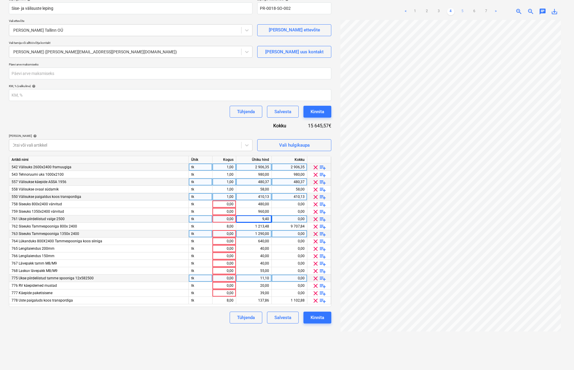
click at [459, 12] on link "5" at bounding box center [462, 11] width 7 height 7
click at [472, 10] on link "6" at bounding box center [474, 11] width 7 height 7
click at [486, 11] on link "7" at bounding box center [486, 11] width 7 height 7
click at [475, 11] on link "6" at bounding box center [474, 11] width 7 height 7
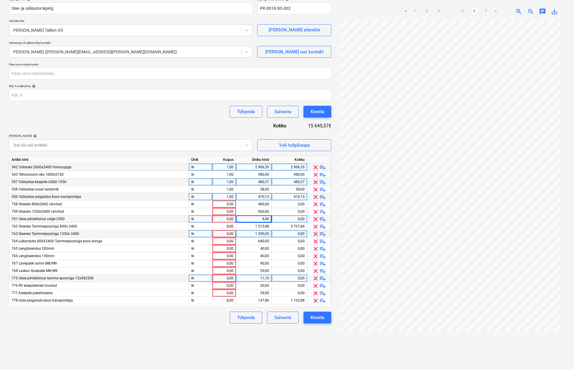
click at [462, 12] on link "5" at bounding box center [462, 11] width 7 height 7
click at [450, 12] on link "4" at bounding box center [450, 11] width 7 height 7
click at [441, 12] on link "3" at bounding box center [438, 11] width 7 height 7
click at [450, 11] on link "4" at bounding box center [450, 11] width 7 height 7
click at [460, 10] on link "5" at bounding box center [462, 11] width 7 height 7
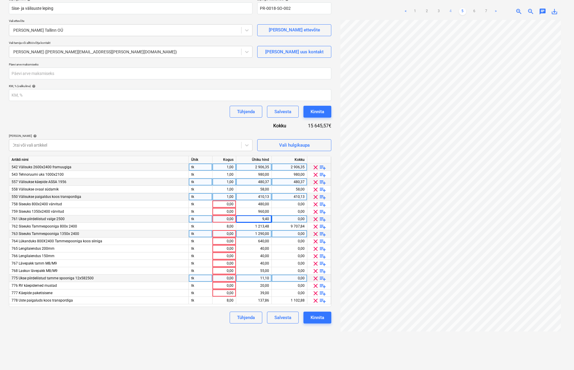
click at [448, 10] on link "4" at bounding box center [450, 11] width 7 height 7
click at [438, 11] on link "3" at bounding box center [438, 11] width 7 height 7
click at [231, 166] on div "1,00" at bounding box center [224, 167] width 19 height 7
type input "4657,18"
click at [227, 176] on div "1,00" at bounding box center [224, 174] width 19 height 7
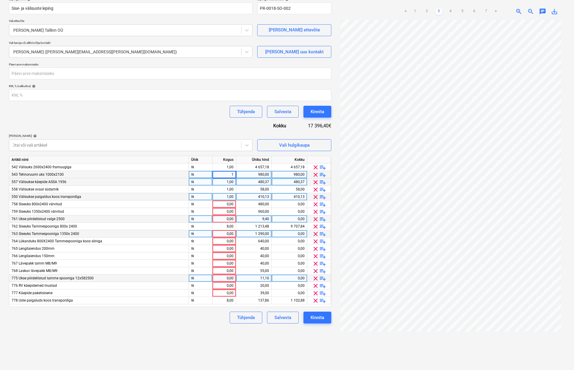
type input "0"
click at [231, 299] on div "8,00" at bounding box center [224, 300] width 19 height 7
type input "0"
click at [426, 10] on link "2" at bounding box center [426, 11] width 7 height 7
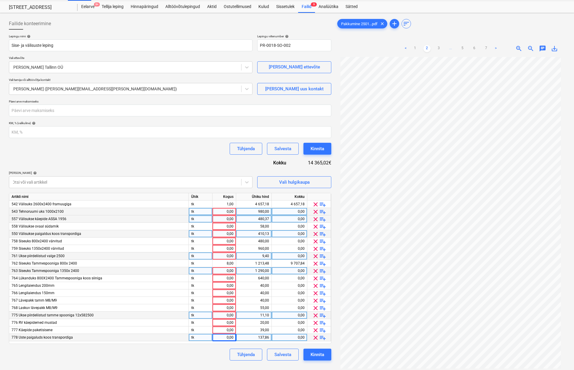
scroll to position [15, 0]
